Goal: Browse casually

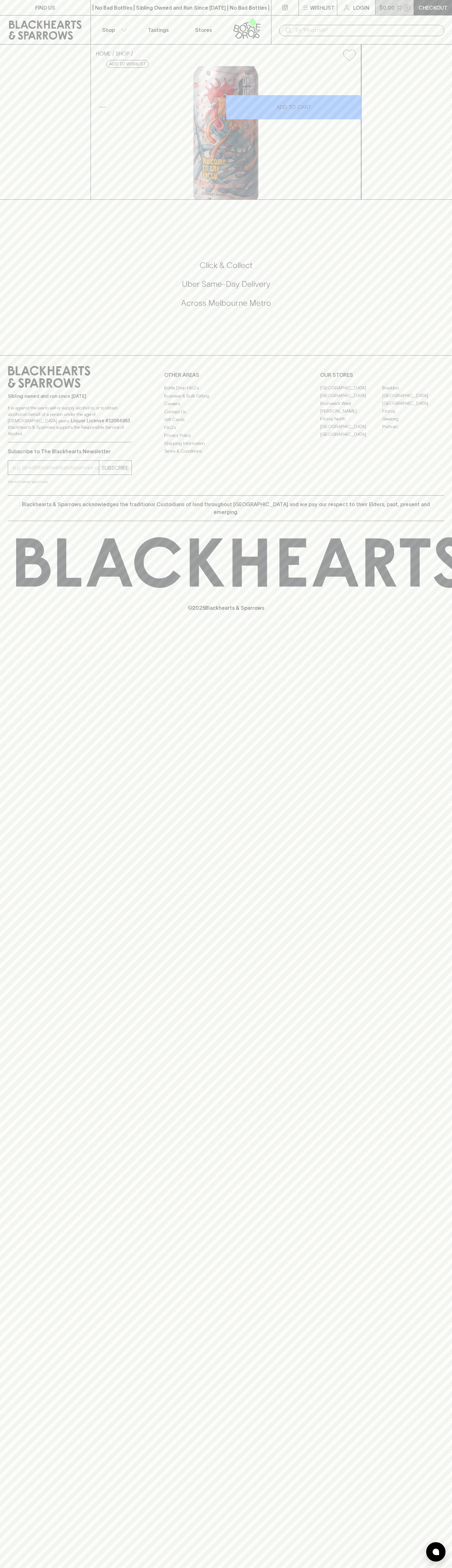
click at [410, 5] on button "$0.00 0" at bounding box center [394, 7] width 38 height 15
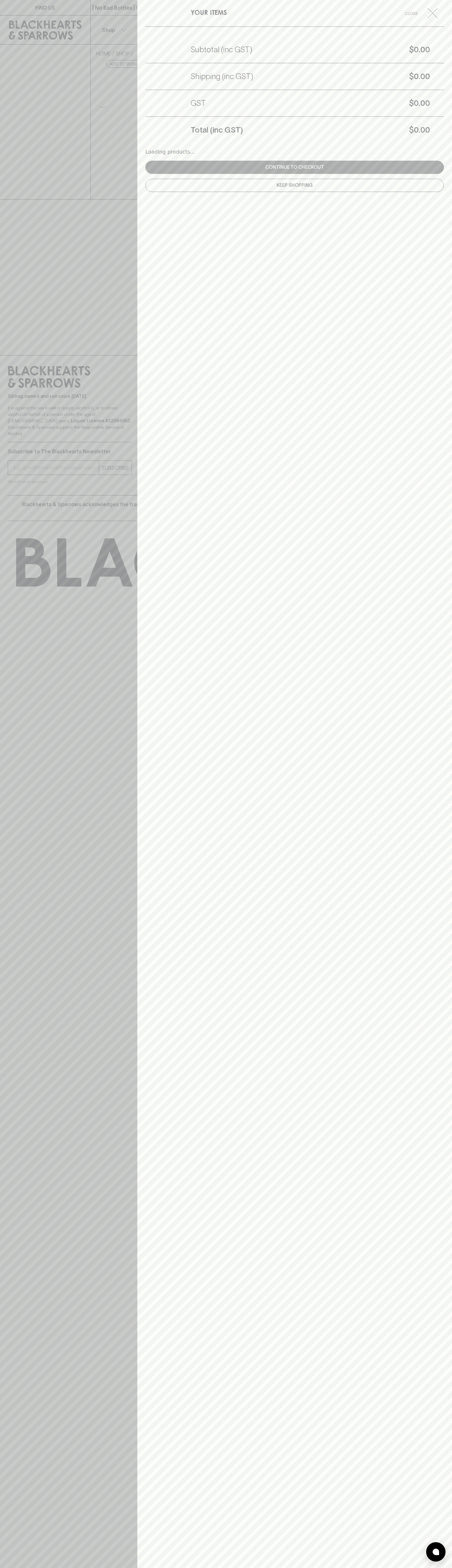
click at [444, 903] on div "YOUR ITEMS Close Subtotal (inc GST) $0.00 Shipping (inc GST) $0.00 GST $0.00 To…" at bounding box center [294, 784] width 314 height 1568
click at [35, 1567] on html "FIND US | No Bad Bottles | Sibling Owned and Run Since [DATE] | No Bad Bottles …" at bounding box center [226, 784] width 452 height 1568
click at [29, 281] on div at bounding box center [226, 784] width 452 height 1568
